Goal: Navigation & Orientation: Understand site structure

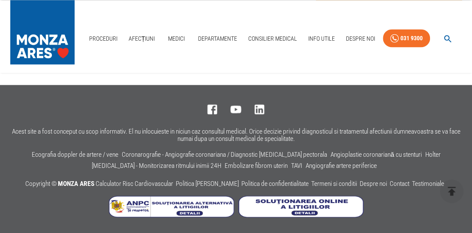
scroll to position [729, 0]
click at [291, 20] on icon at bounding box center [292, 12] width 13 height 13
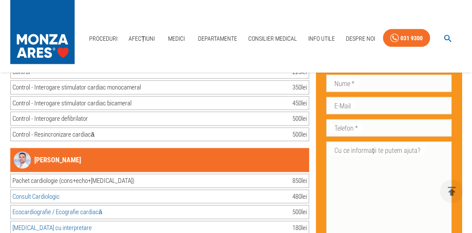
scroll to position [2144, 0]
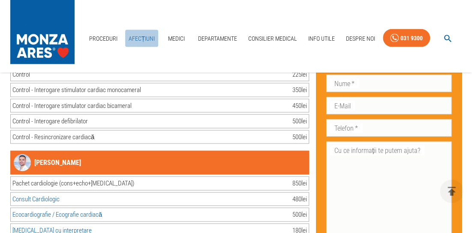
click at [154, 36] on link "Afecțiuni" at bounding box center [141, 39] width 33 height 18
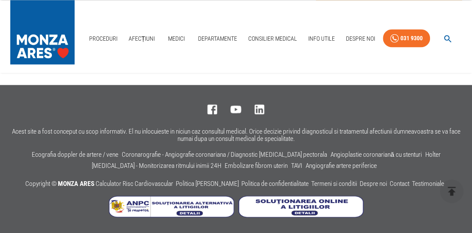
scroll to position [729, 0]
click at [287, 20] on icon at bounding box center [292, 12] width 13 height 13
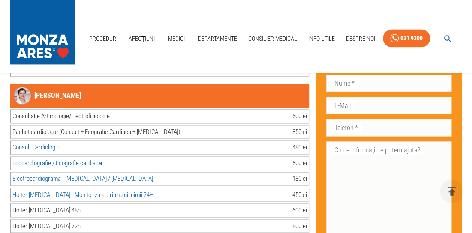
scroll to position [1930, 0]
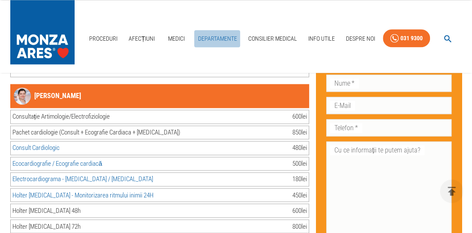
click at [231, 37] on link "Departamente" at bounding box center [217, 39] width 46 height 18
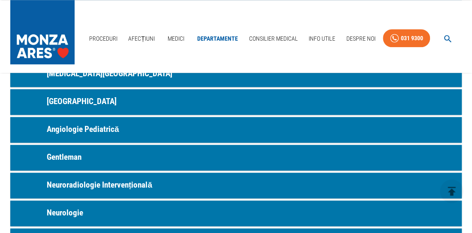
scroll to position [386, 0]
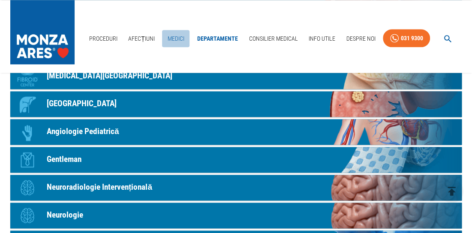
click at [184, 39] on link "Medici" at bounding box center [175, 39] width 27 height 18
